Goal: Task Accomplishment & Management: Use online tool/utility

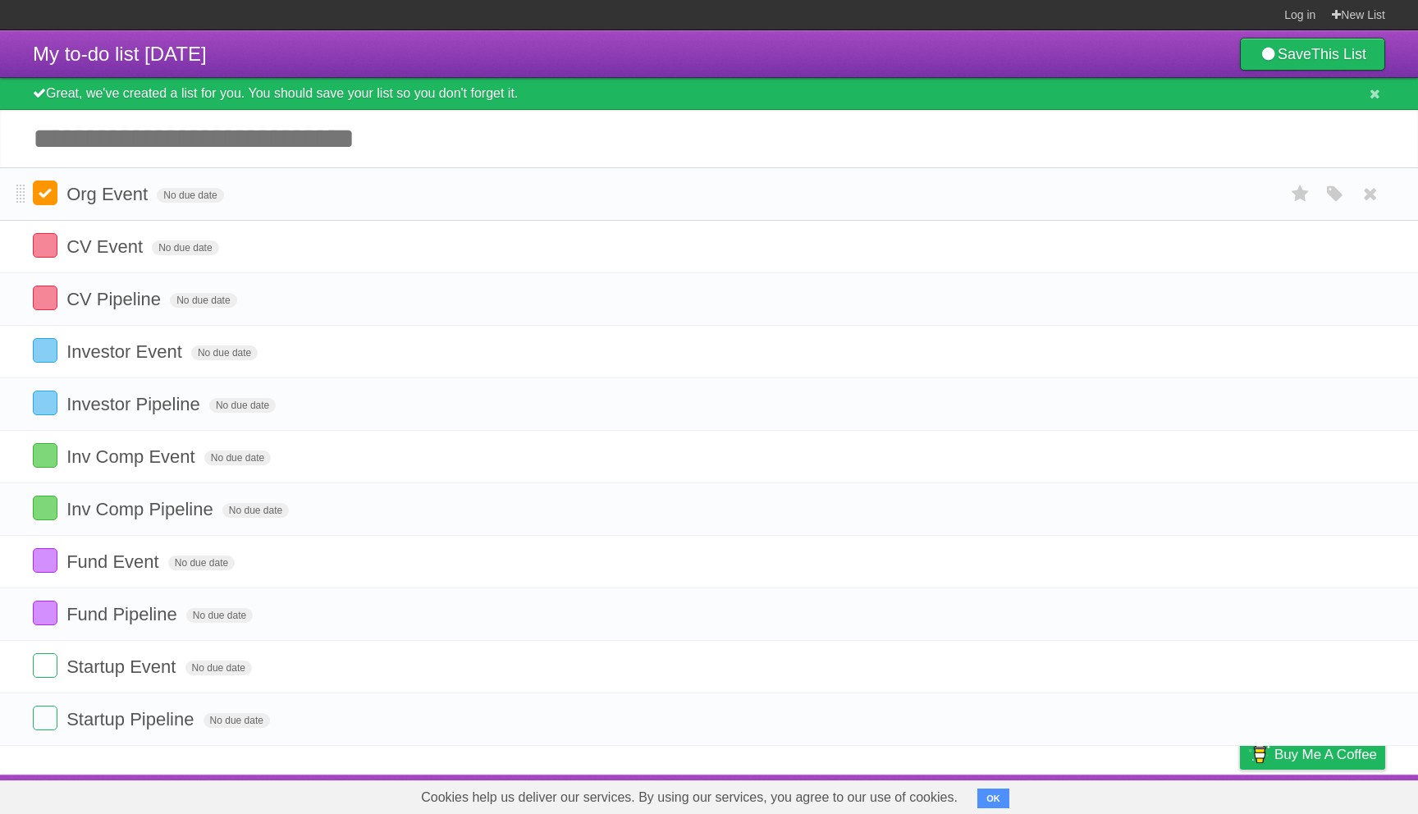
click at [43, 203] on label at bounding box center [45, 193] width 25 height 25
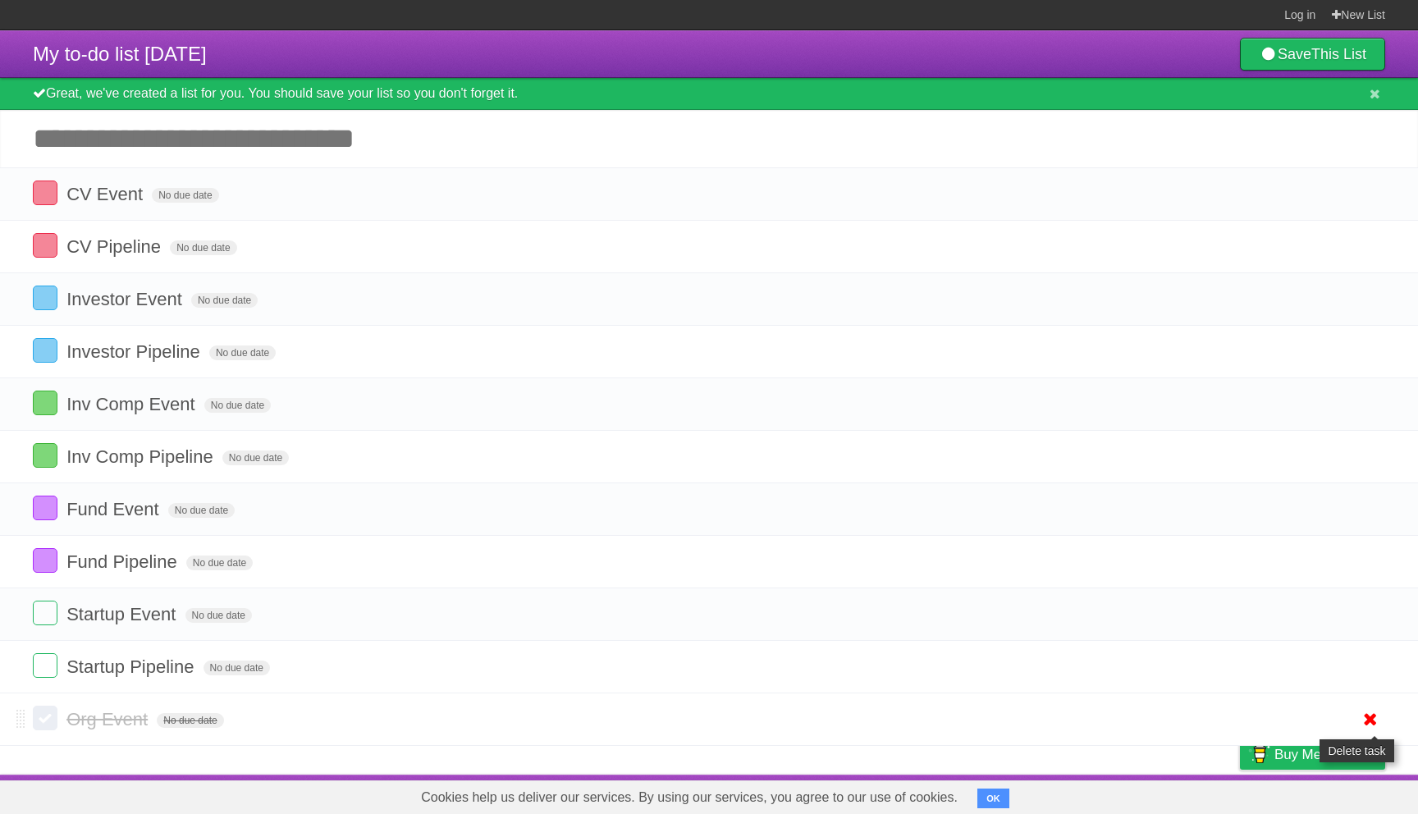
click at [1374, 733] on icon at bounding box center [1370, 719] width 23 height 27
click at [1370, 628] on icon at bounding box center [1370, 614] width 23 height 27
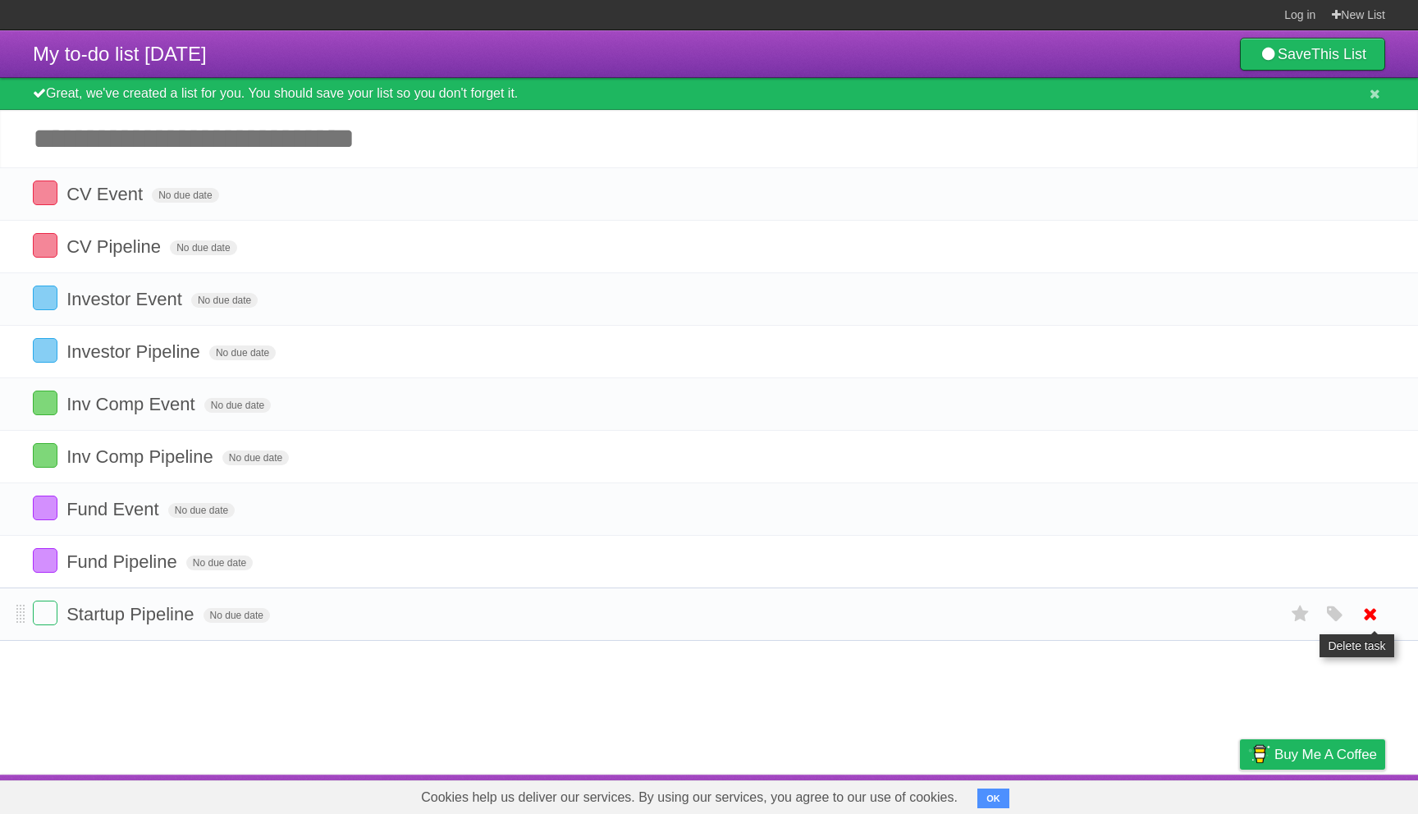
click at [1376, 628] on icon at bounding box center [1370, 614] width 23 height 27
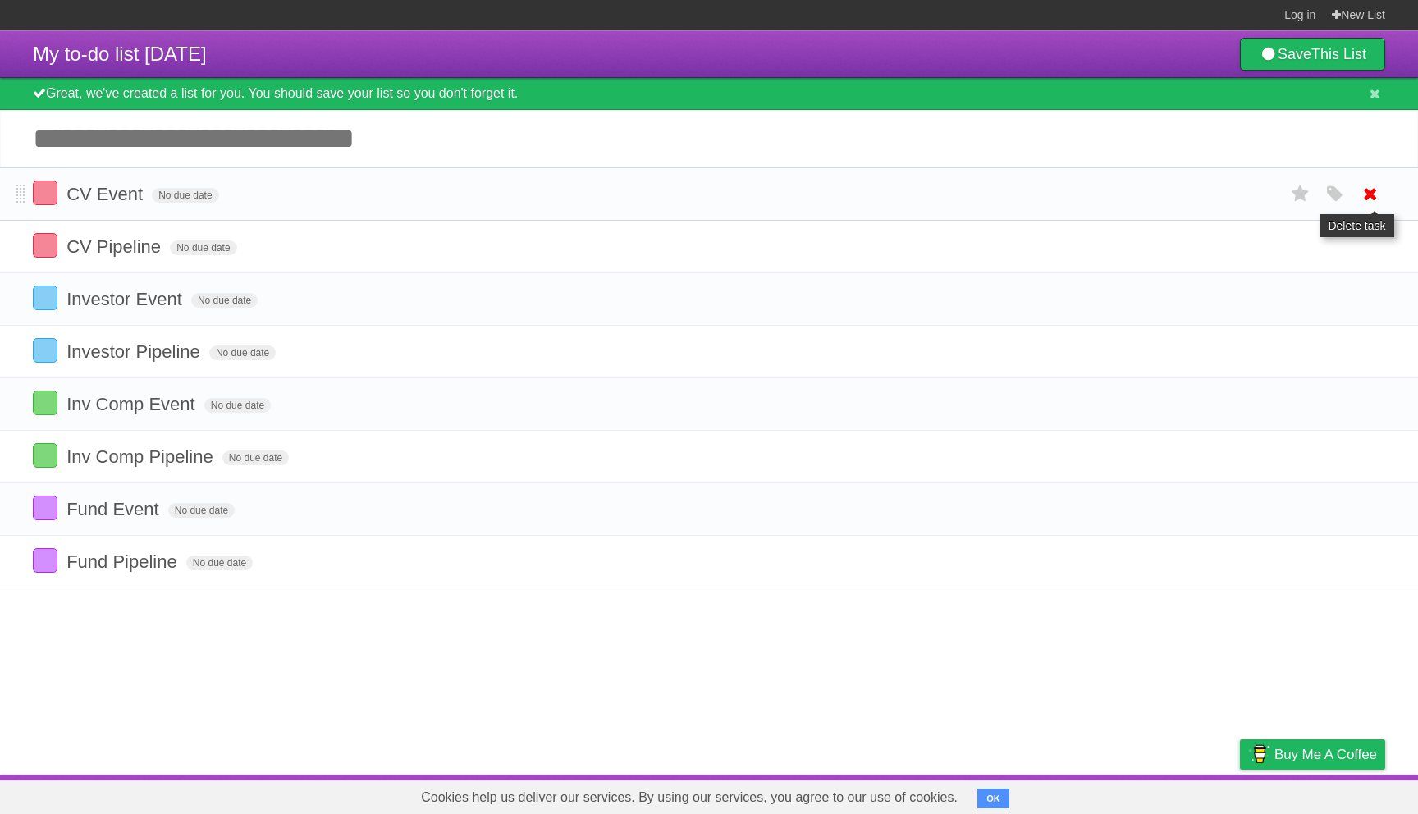
click at [1374, 199] on icon at bounding box center [1370, 194] width 23 height 27
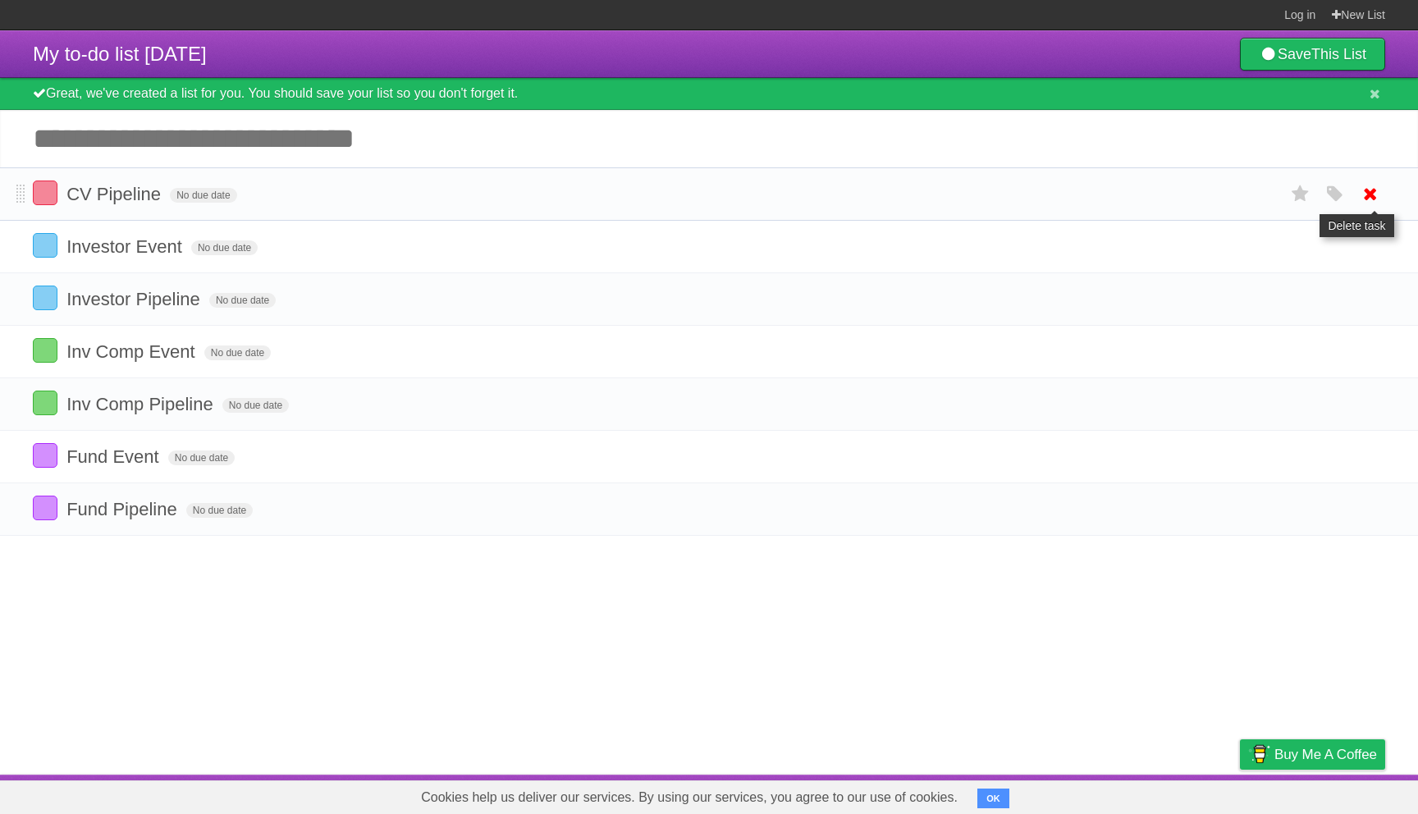
click at [1374, 197] on icon at bounding box center [1370, 194] width 23 height 27
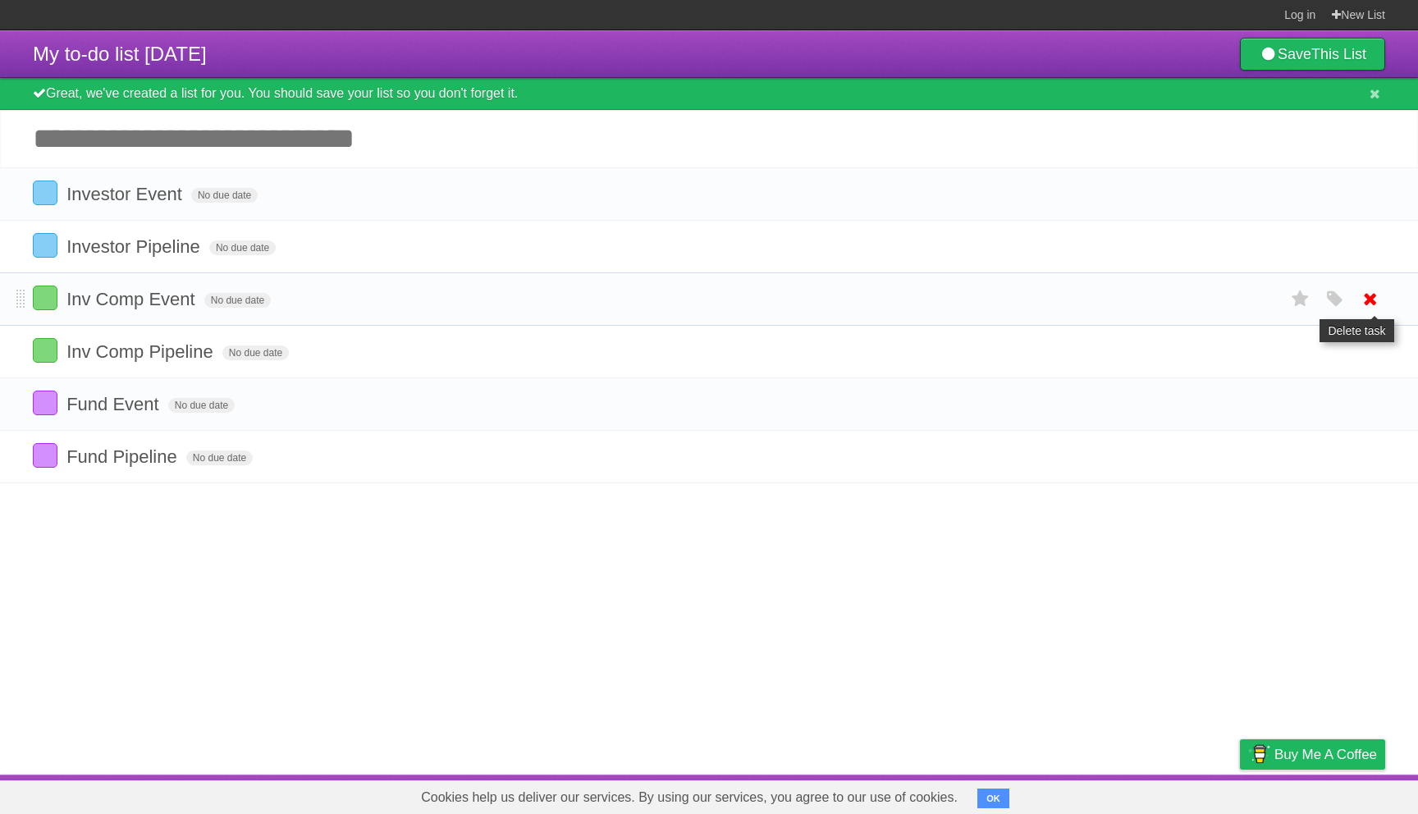
click at [1374, 303] on icon at bounding box center [1370, 299] width 23 height 27
click at [1364, 302] on icon at bounding box center [1370, 299] width 23 height 27
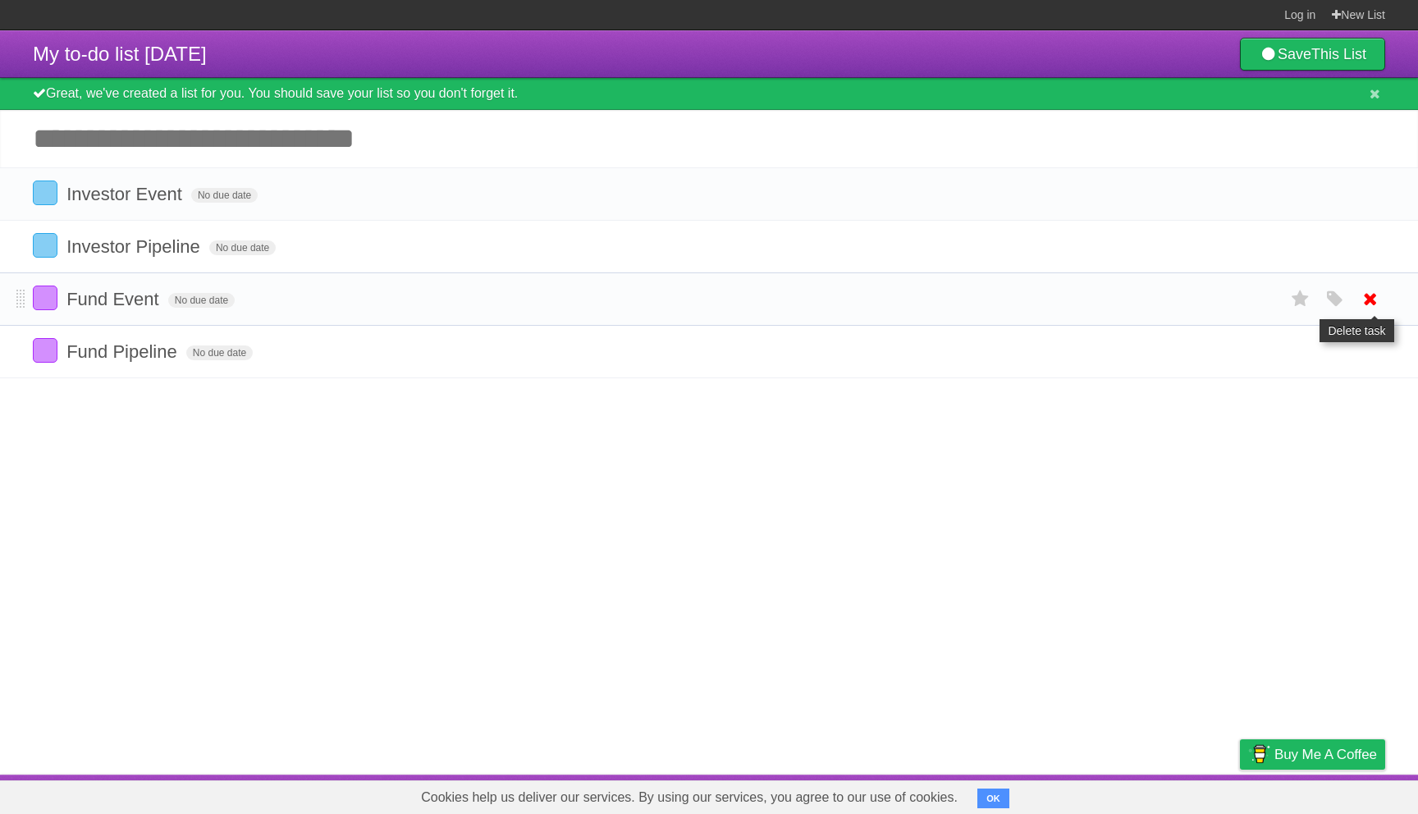
click at [1371, 309] on icon at bounding box center [1370, 299] width 23 height 27
click at [1365, 310] on icon at bounding box center [1370, 299] width 23 height 27
